Goal: Task Accomplishment & Management: Manage account settings

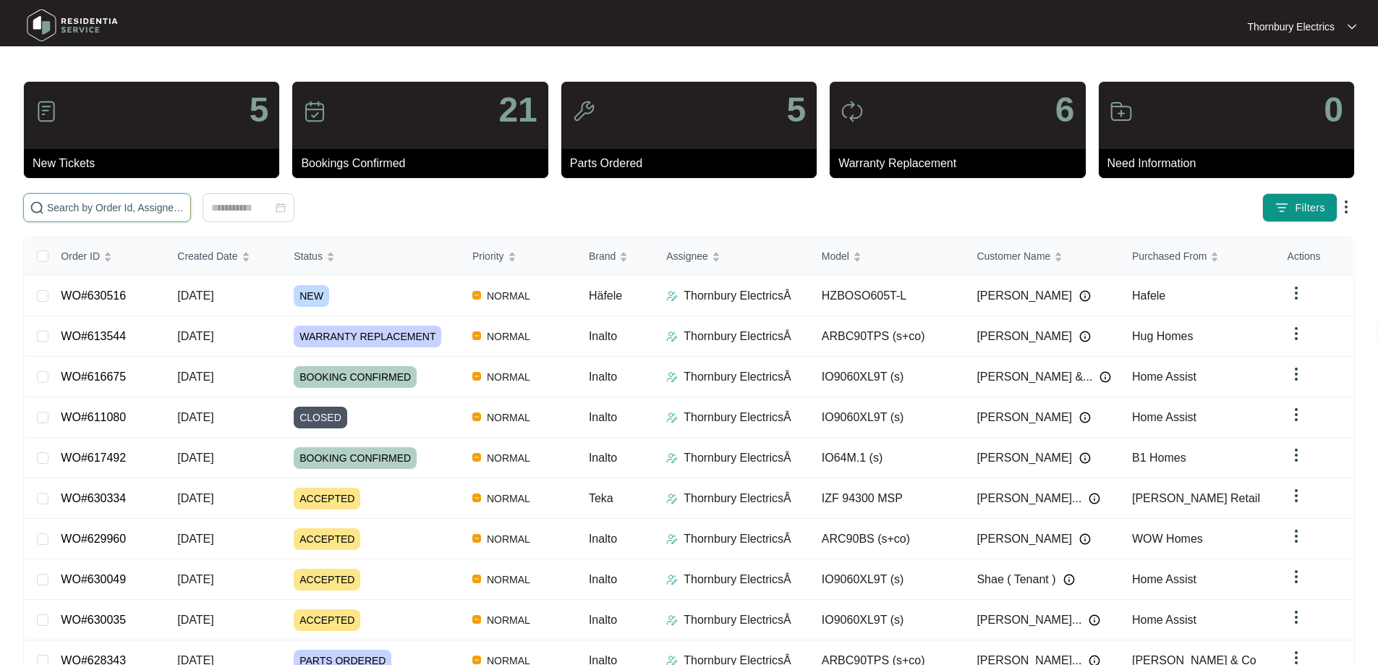
click at [182, 205] on input "text" at bounding box center [115, 208] width 137 height 16
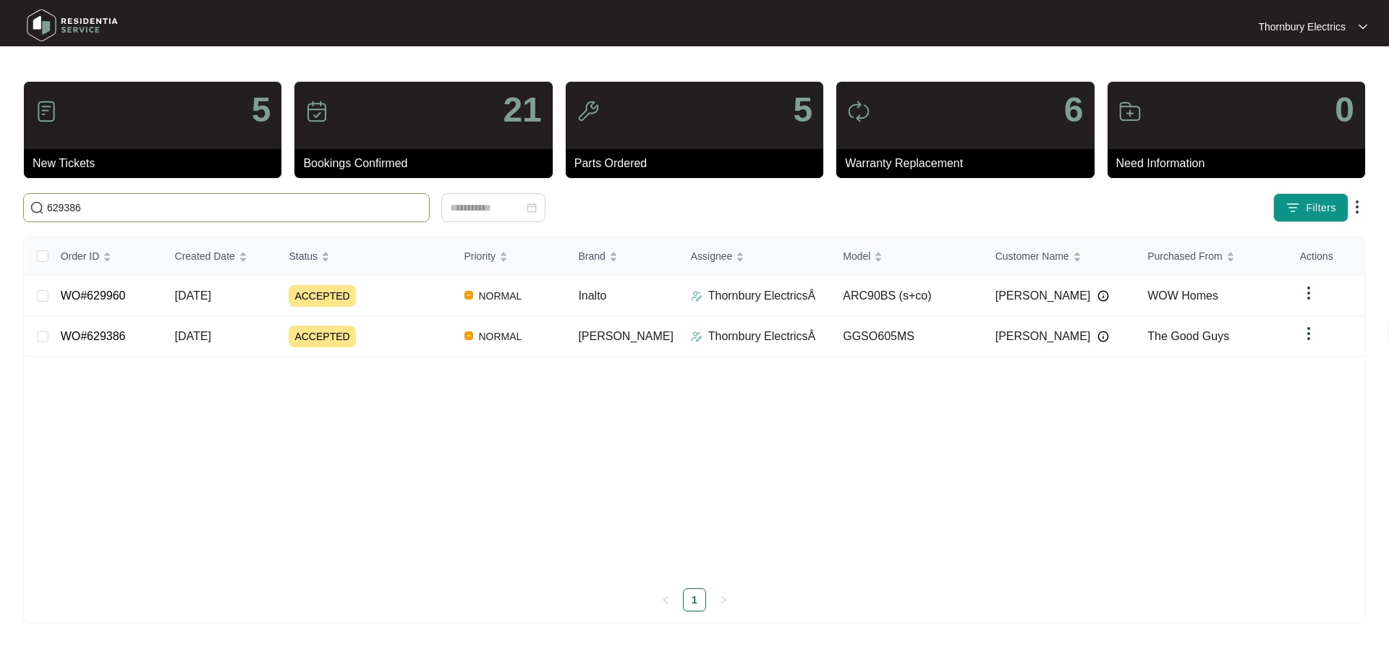
type input "629386"
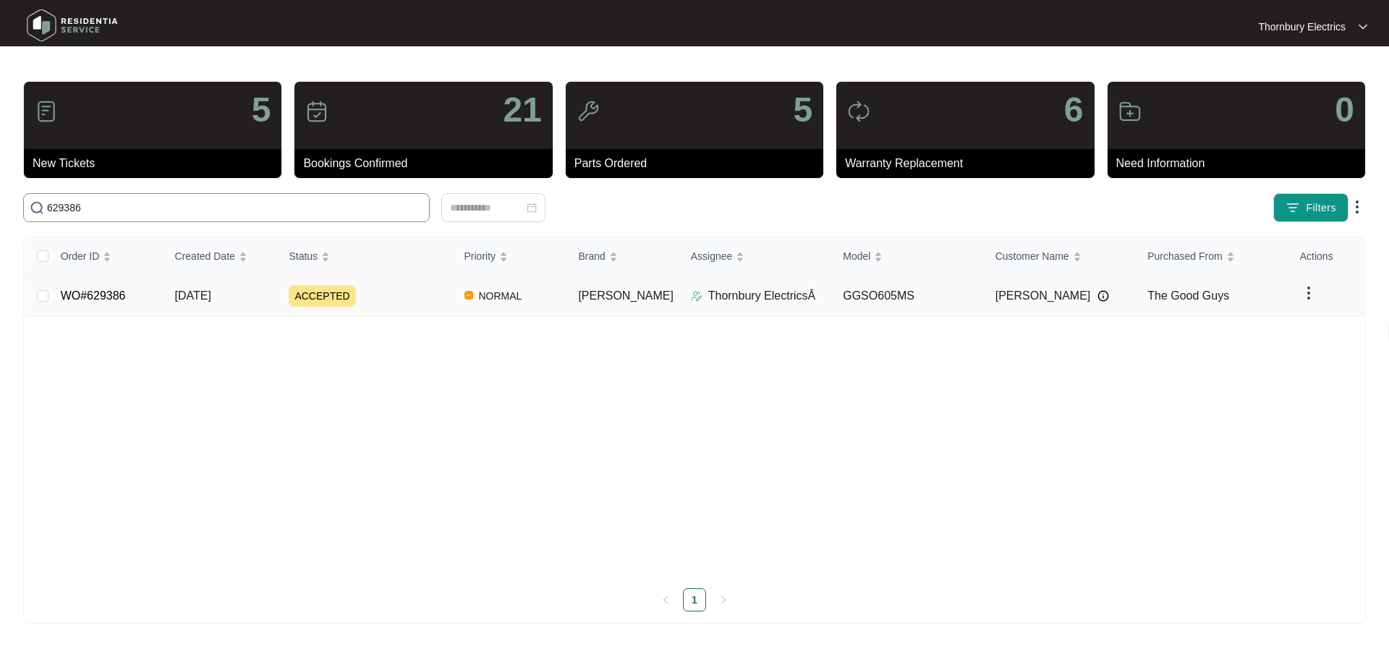
click at [383, 292] on div "ACCEPTED" at bounding box center [370, 296] width 163 height 22
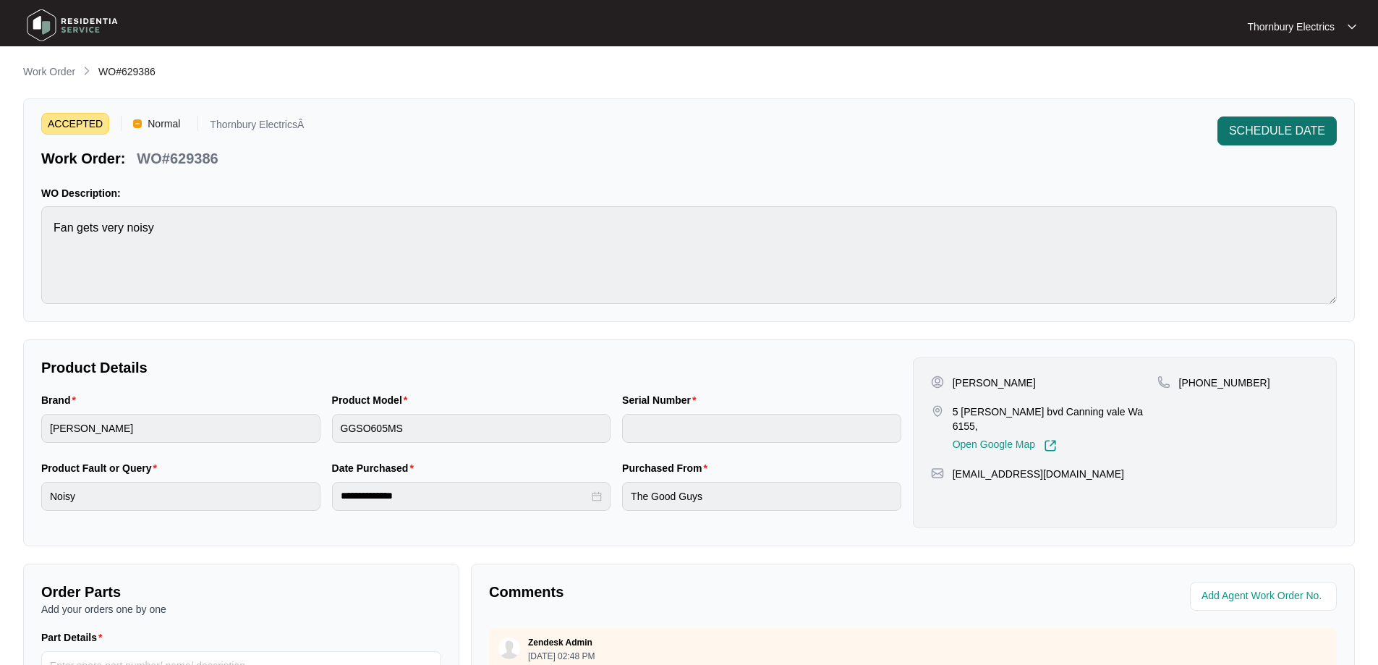
click at [1275, 127] on span "SCHEDULE DATE" at bounding box center [1277, 130] width 96 height 17
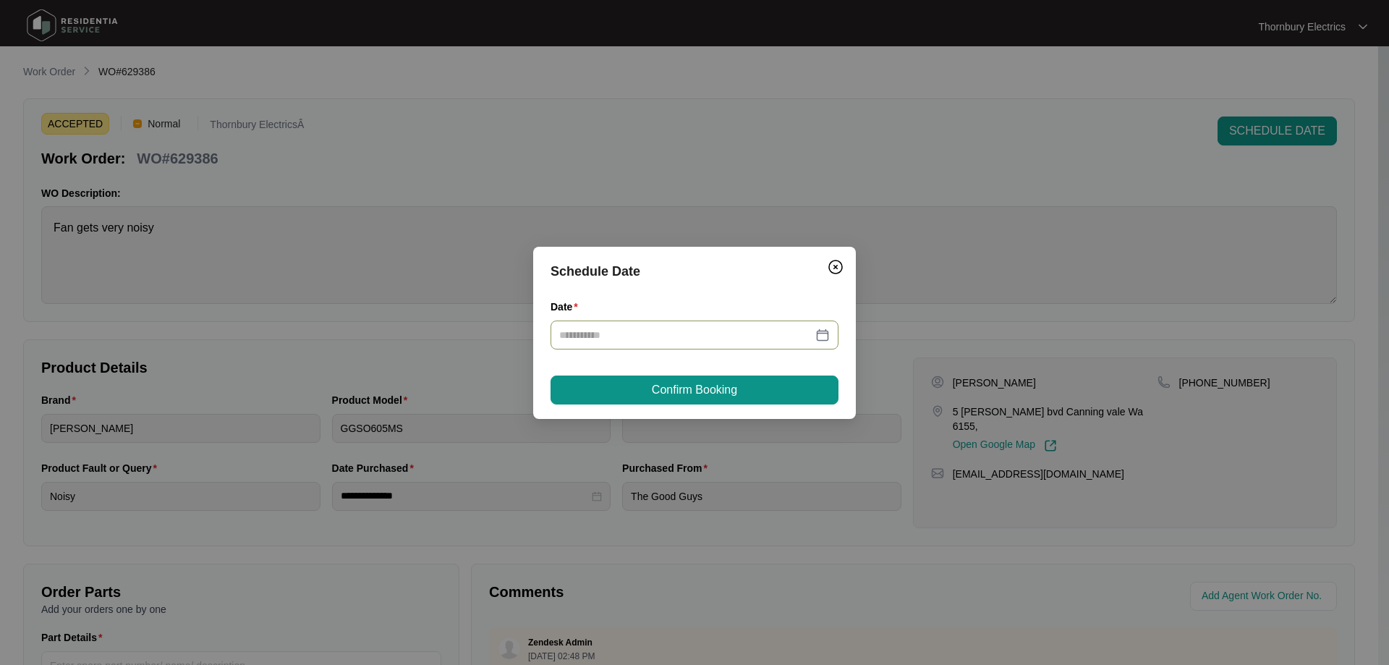
click at [827, 338] on div at bounding box center [694, 335] width 270 height 16
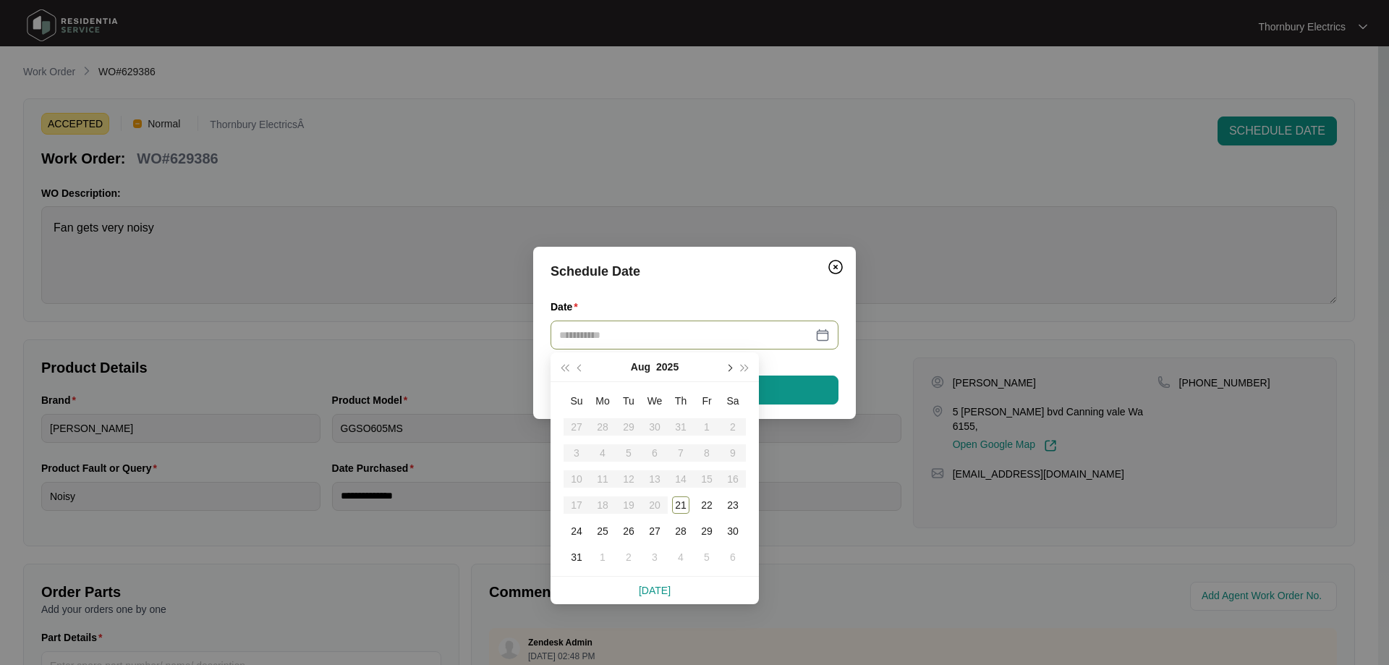
click at [728, 371] on button "button" at bounding box center [728, 366] width 16 height 29
click at [600, 450] on div "8" at bounding box center [602, 452] width 17 height 17
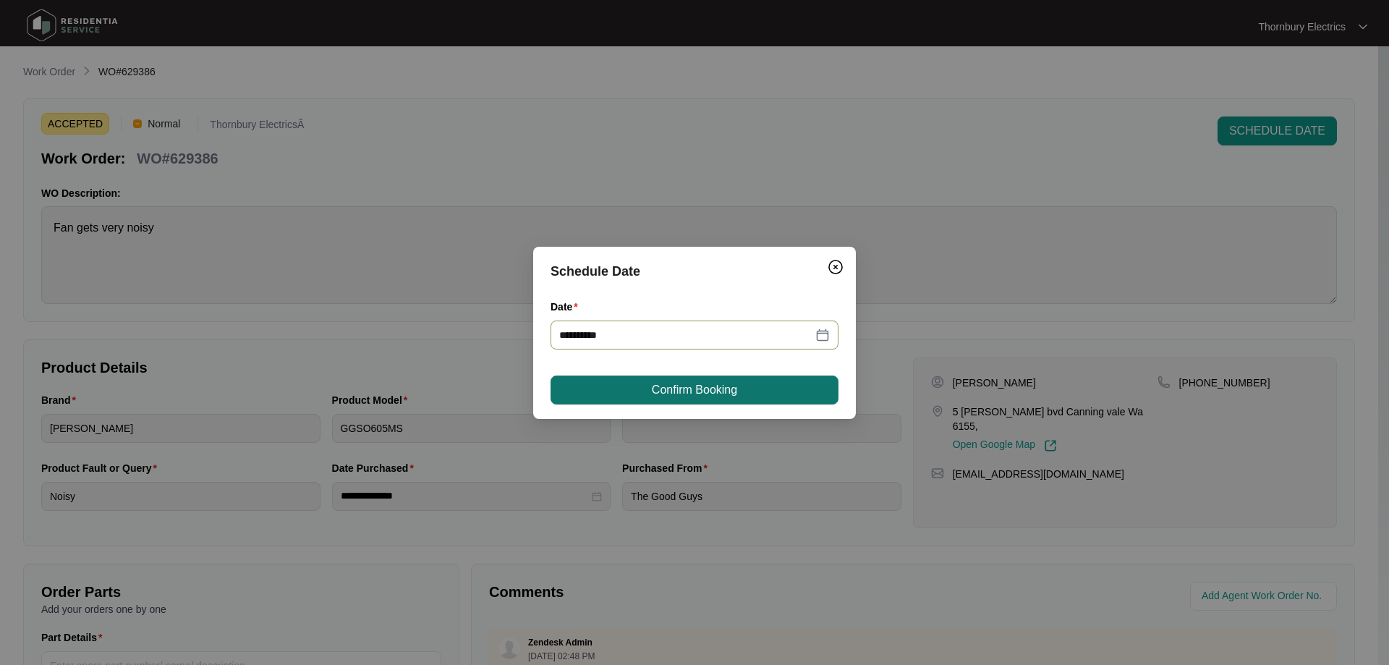
type input "**********"
click at [721, 383] on span "Confirm Booking" at bounding box center [694, 389] width 85 height 17
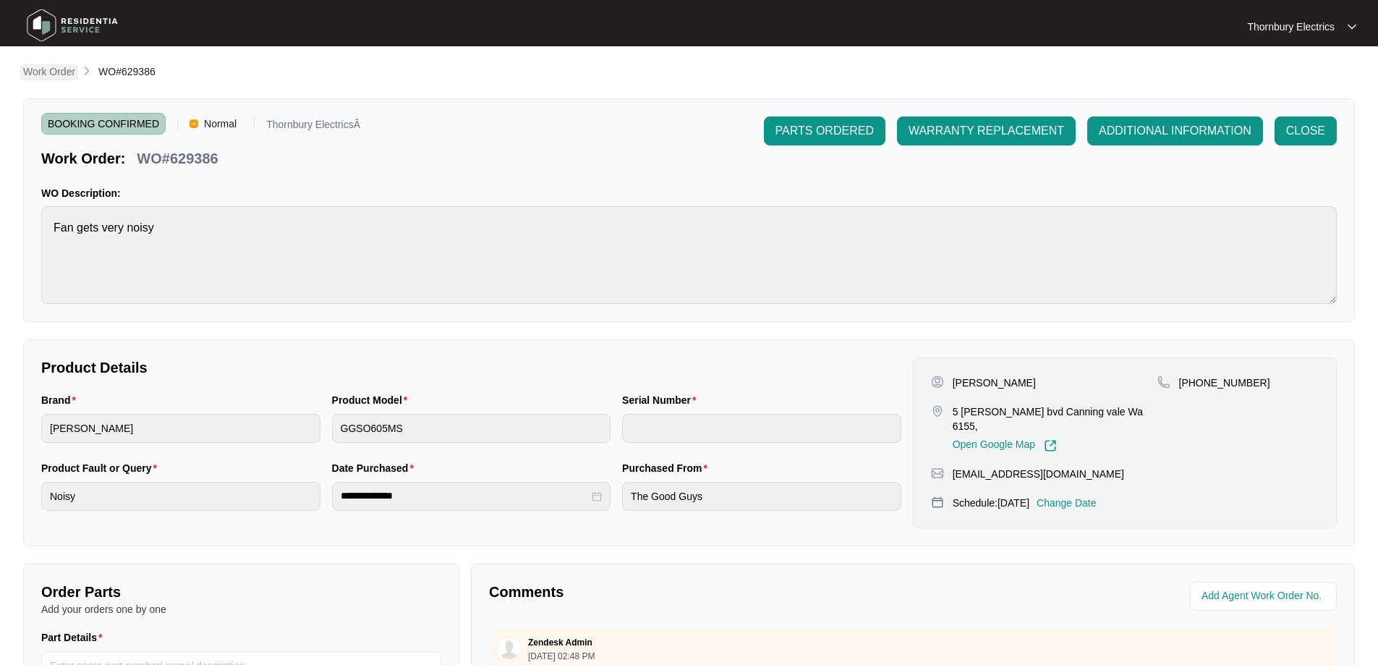
click at [38, 74] on p "Work Order" at bounding box center [49, 71] width 52 height 14
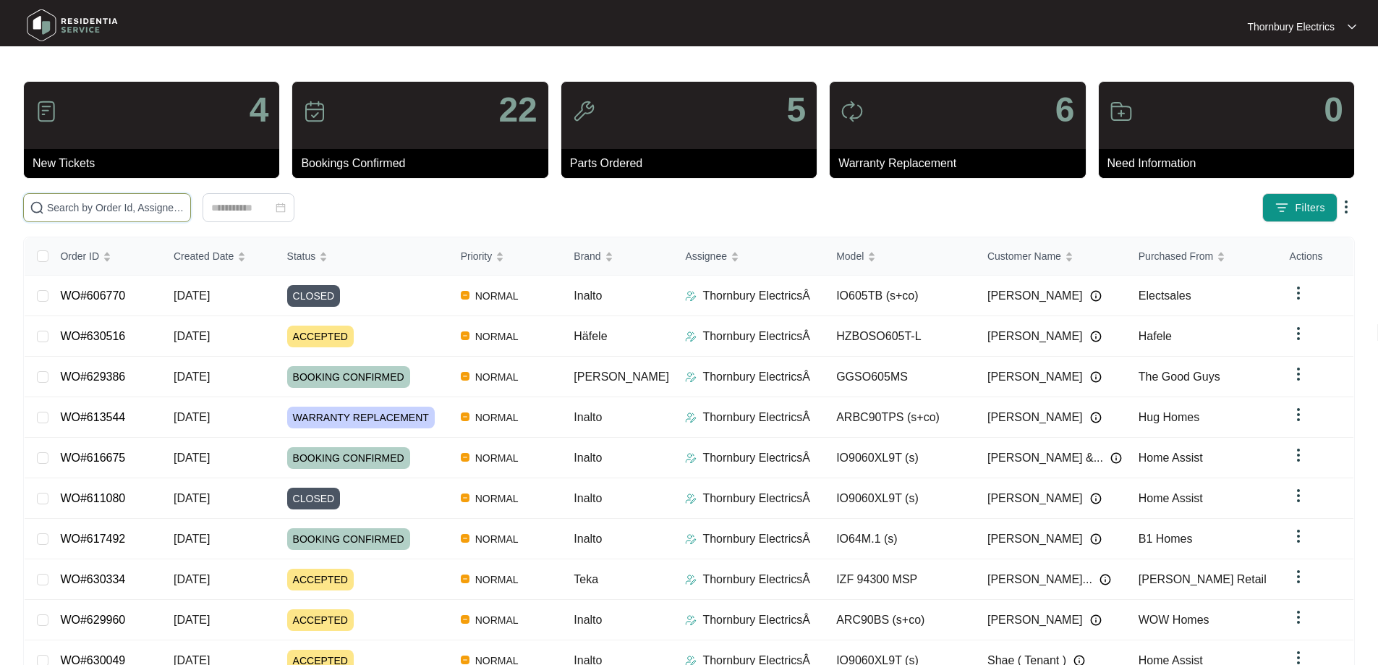
click at [100, 202] on input "text" at bounding box center [115, 208] width 137 height 16
type input "630334"
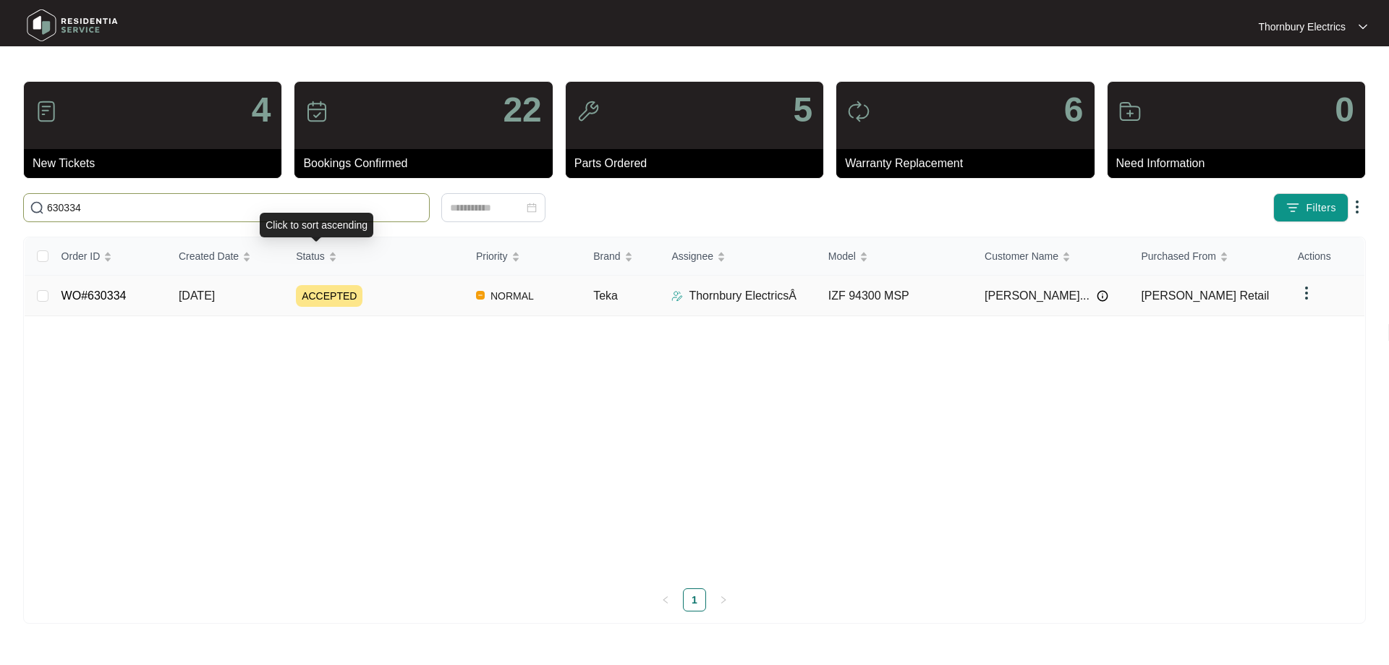
click at [410, 289] on div "ACCEPTED" at bounding box center [380, 296] width 169 height 22
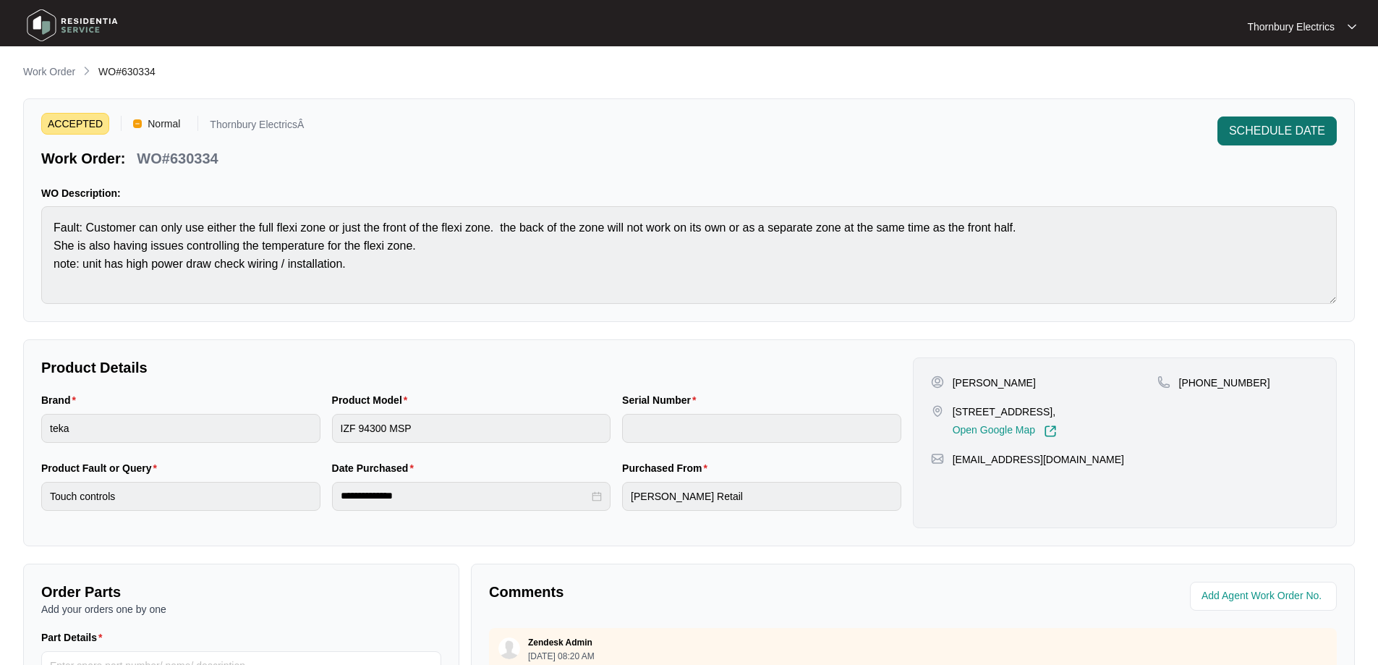
click at [1276, 127] on span "SCHEDULE DATE" at bounding box center [1277, 130] width 96 height 17
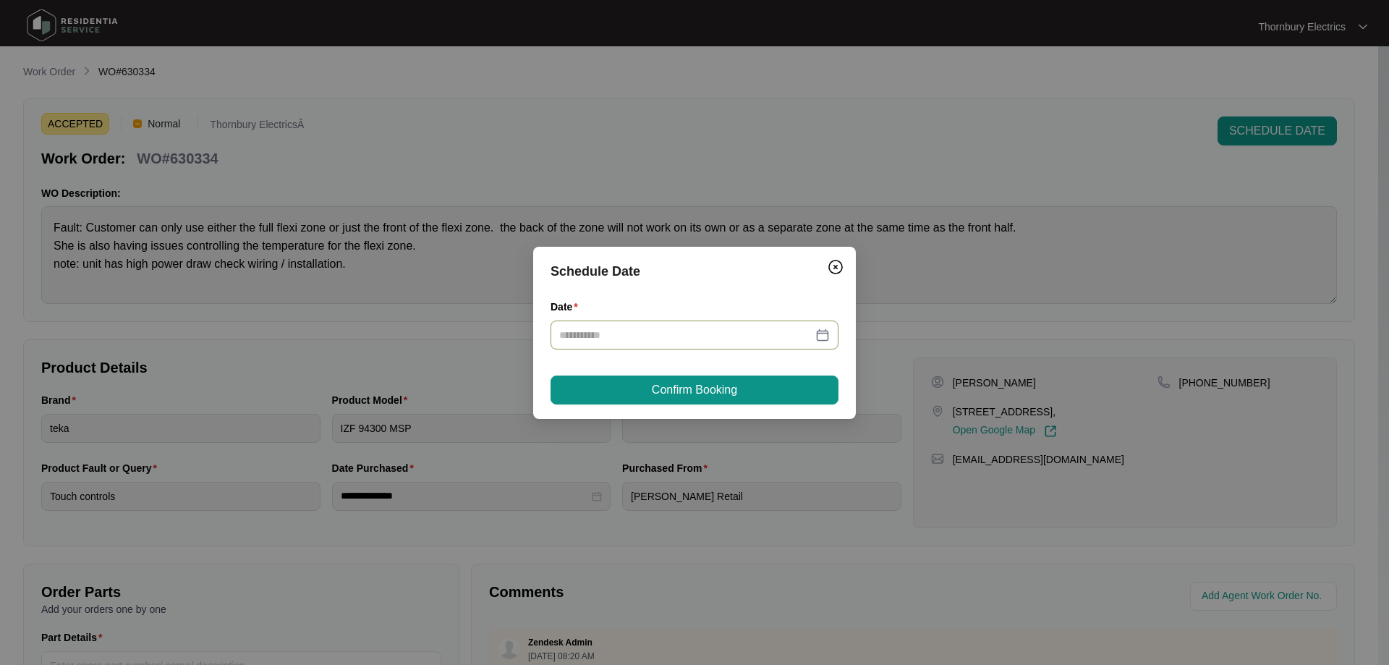
click at [828, 333] on div at bounding box center [694, 335] width 270 height 16
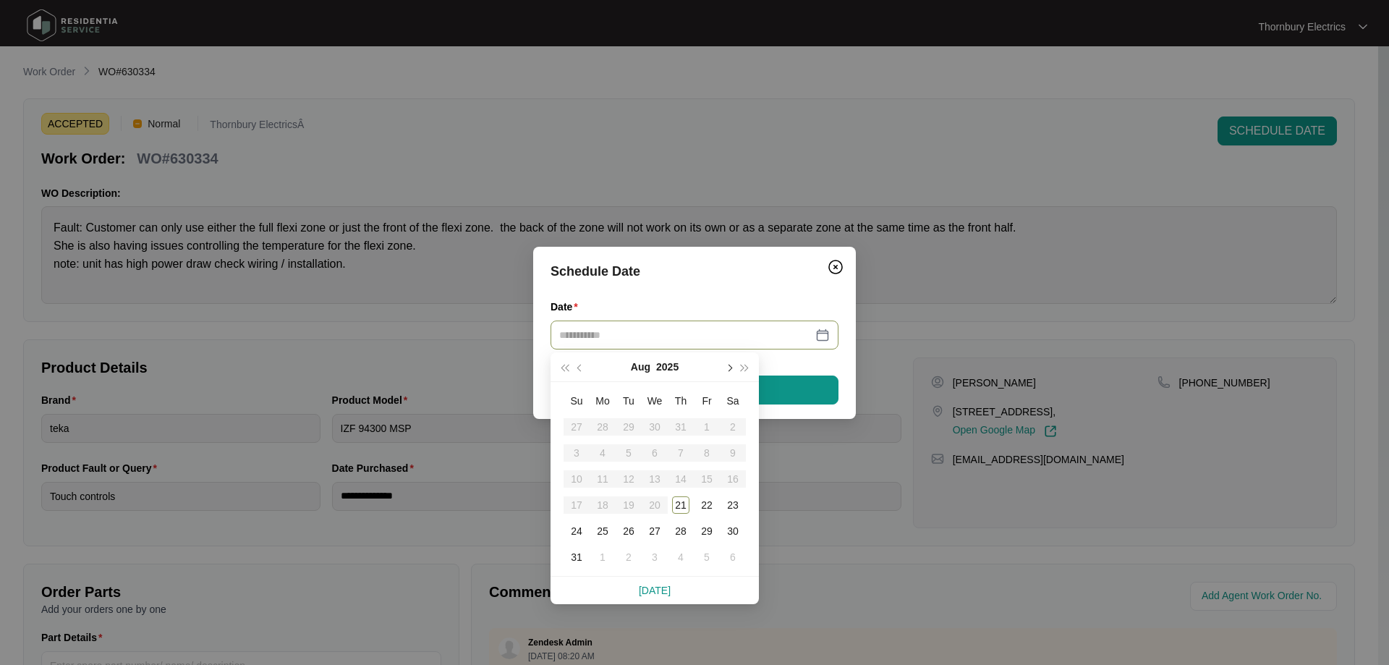
click at [728, 367] on span "button" at bounding box center [728, 367] width 7 height 7
click at [603, 456] on div "8" at bounding box center [602, 452] width 17 height 17
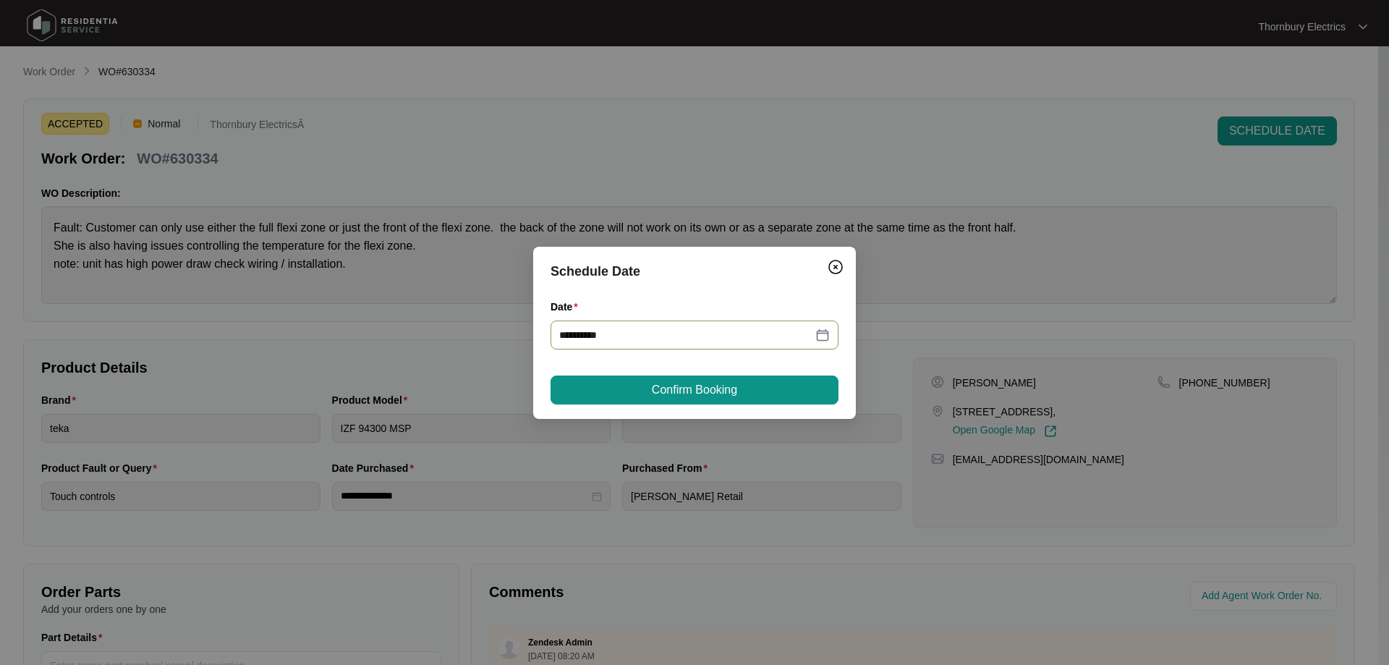
type input "**********"
click at [676, 392] on span "Confirm Booking" at bounding box center [694, 389] width 85 height 17
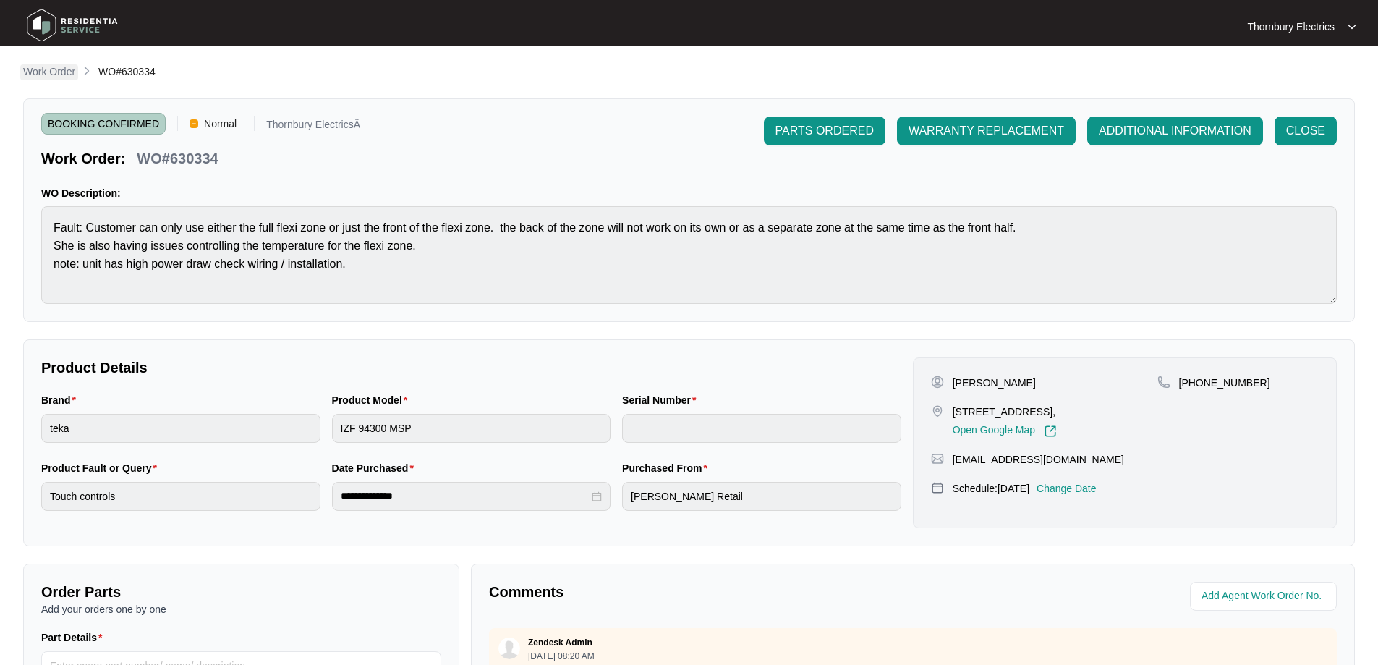
click at [55, 73] on p "Work Order" at bounding box center [49, 71] width 52 height 14
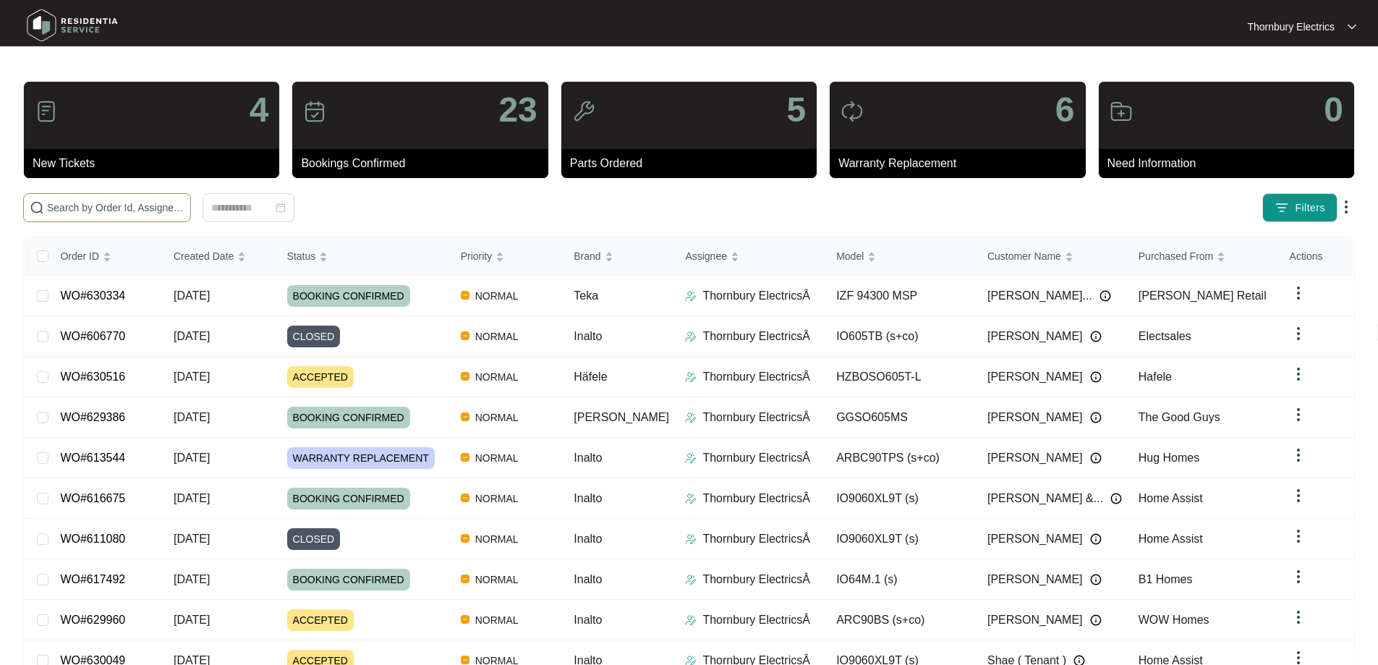
click at [161, 205] on input "text" at bounding box center [115, 208] width 137 height 16
type input "630049"
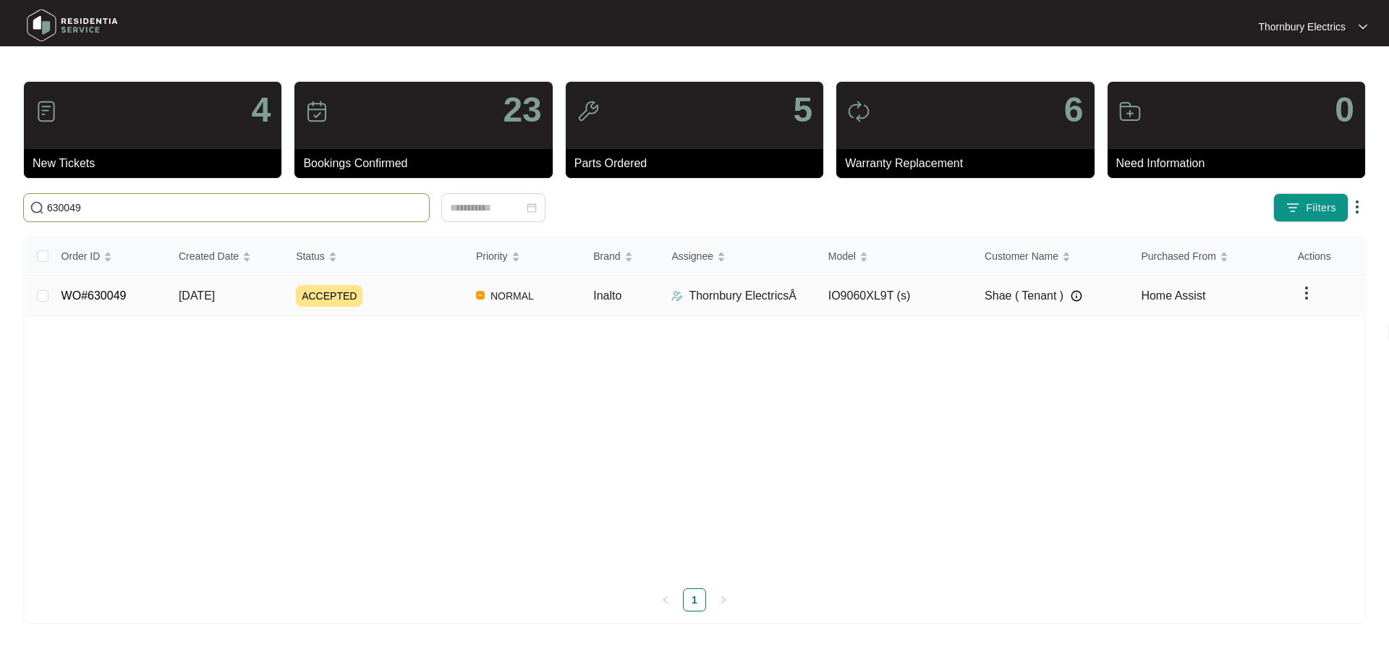
click at [560, 306] on td "NORMAL" at bounding box center [522, 296] width 117 height 40
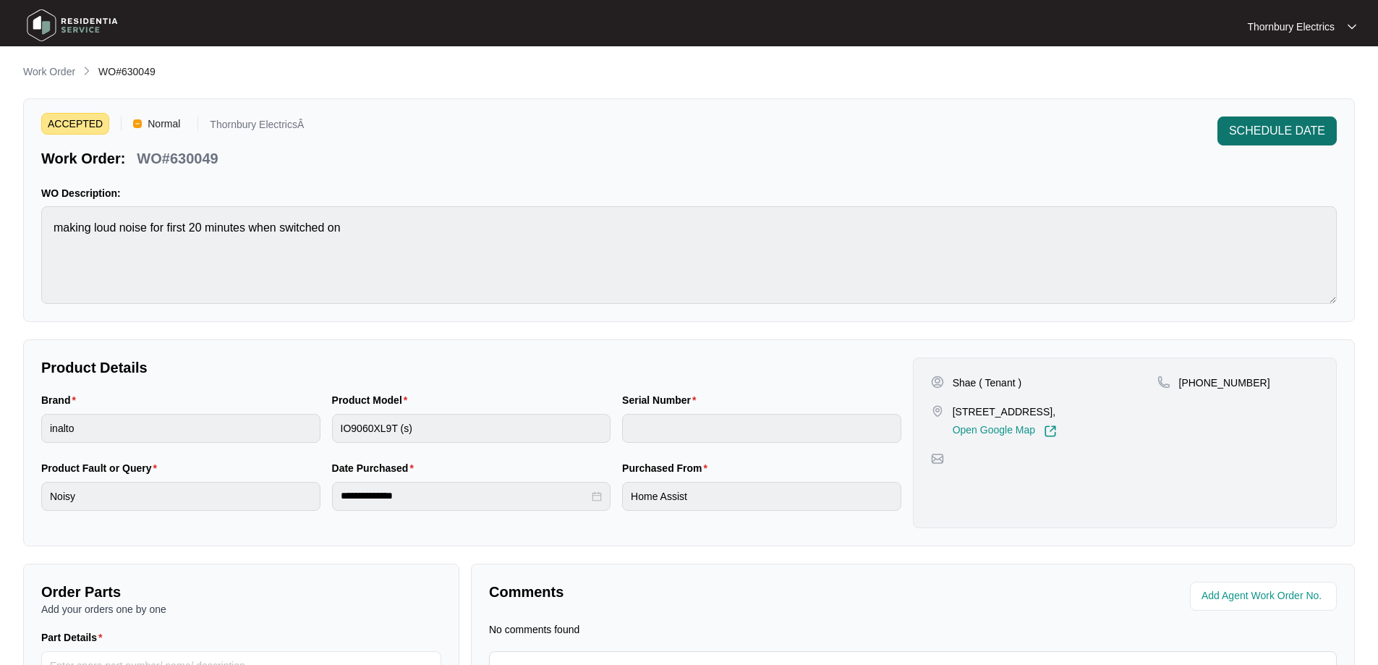
click at [1281, 130] on span "SCHEDULE DATE" at bounding box center [1277, 130] width 96 height 17
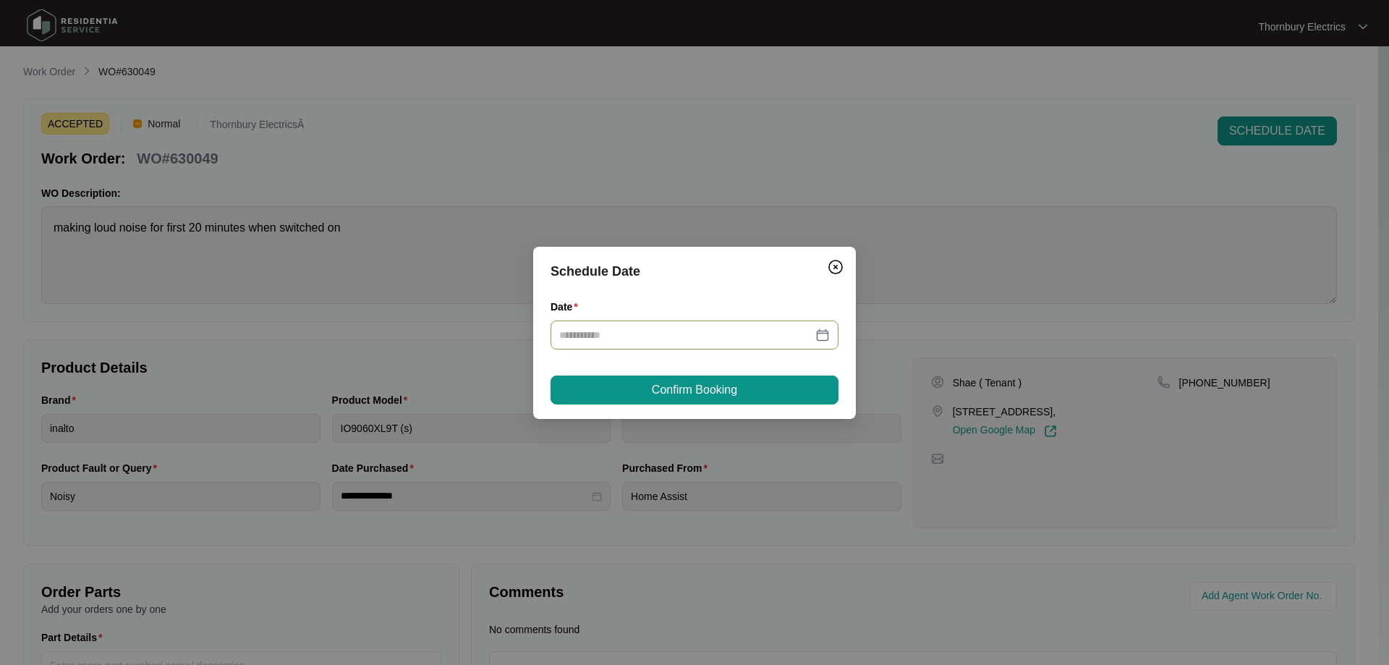
click at [819, 338] on div at bounding box center [694, 335] width 270 height 16
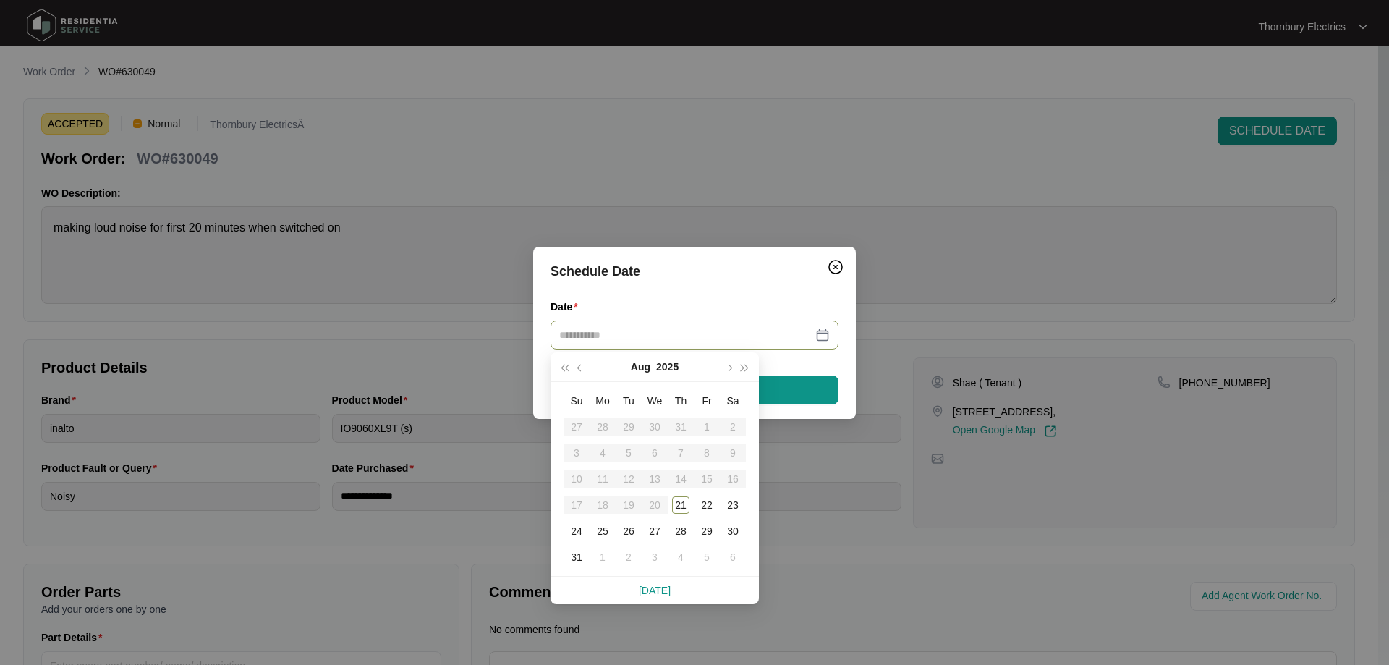
type input "**********"
click at [727, 369] on span "button" at bounding box center [728, 367] width 7 height 7
click at [684, 449] on div "11" at bounding box center [680, 452] width 17 height 17
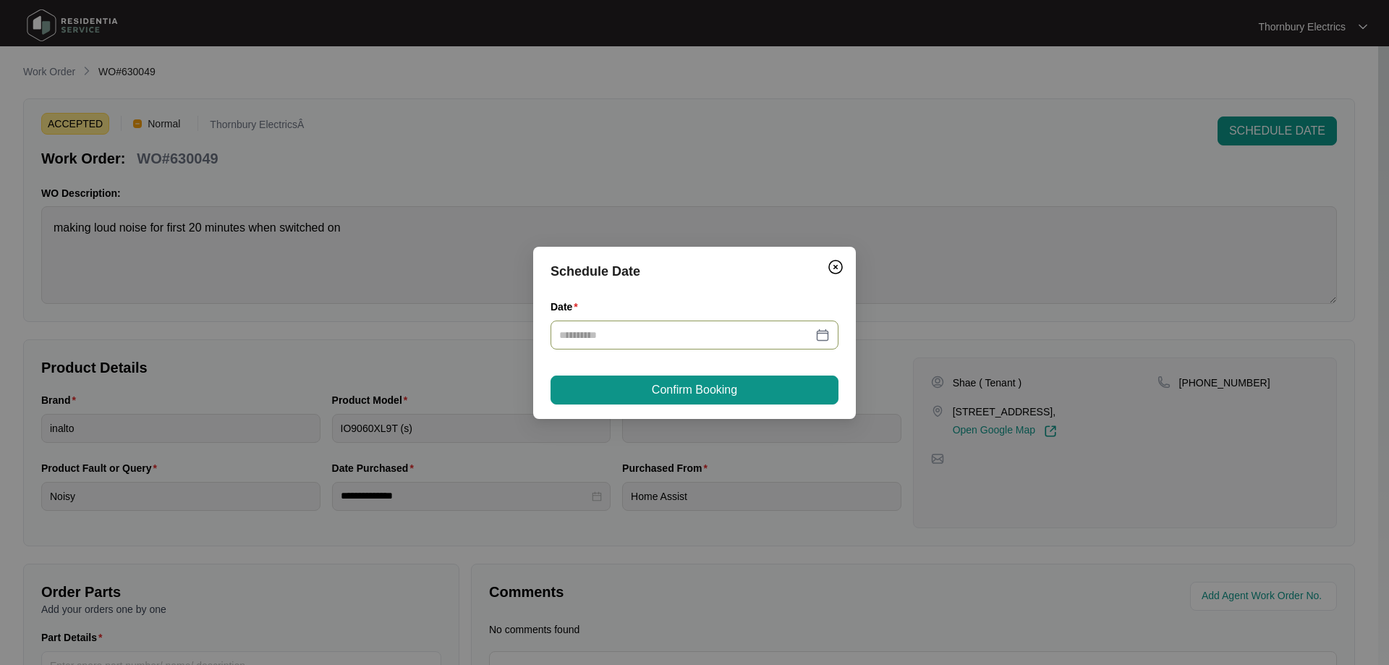
type input "**********"
click at [746, 386] on button "Confirm Booking" at bounding box center [694, 389] width 288 height 29
